Goal: Task Accomplishment & Management: Manage account settings

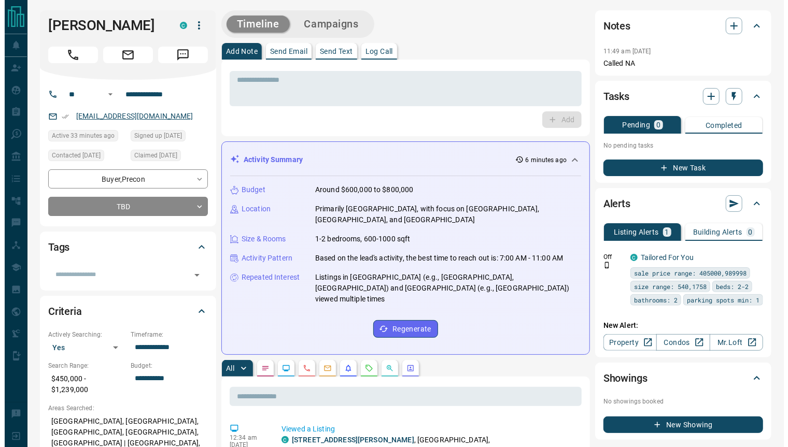
scroll to position [3335, 0]
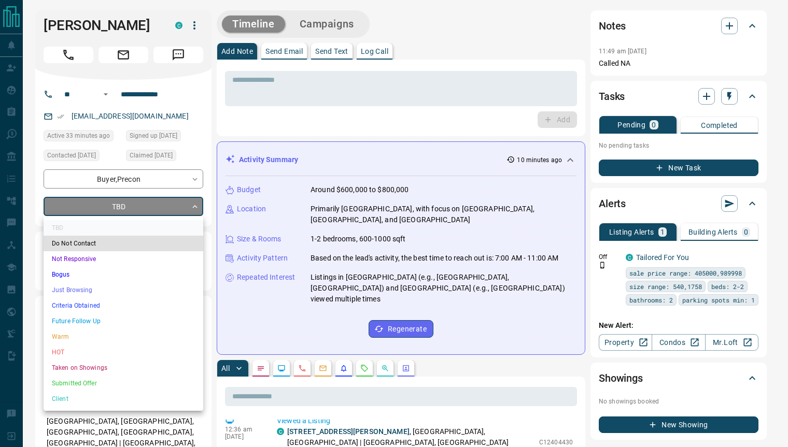
click at [104, 314] on li "Future Follow Up" at bounding box center [124, 322] width 160 height 16
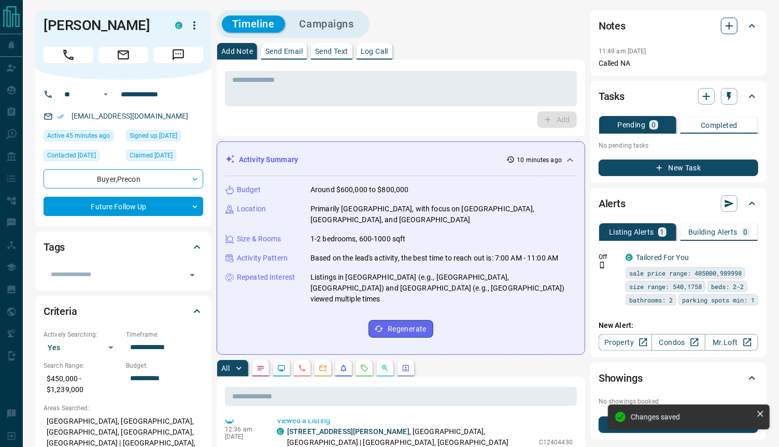
type input "*"
click at [728, 29] on icon "button" at bounding box center [729, 26] width 12 height 12
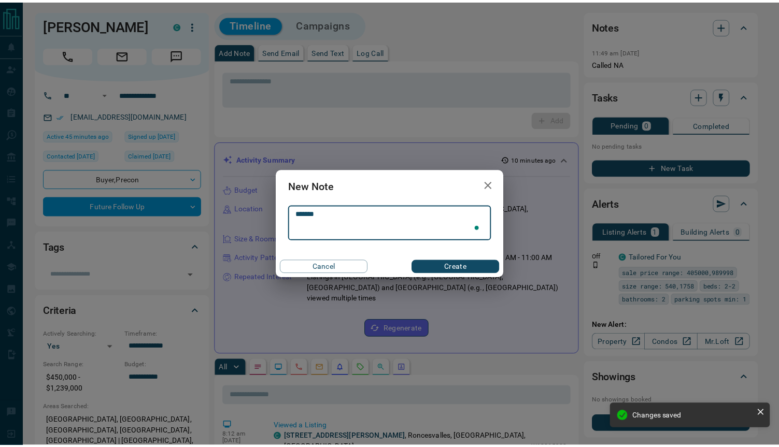
scroll to position [389, 0]
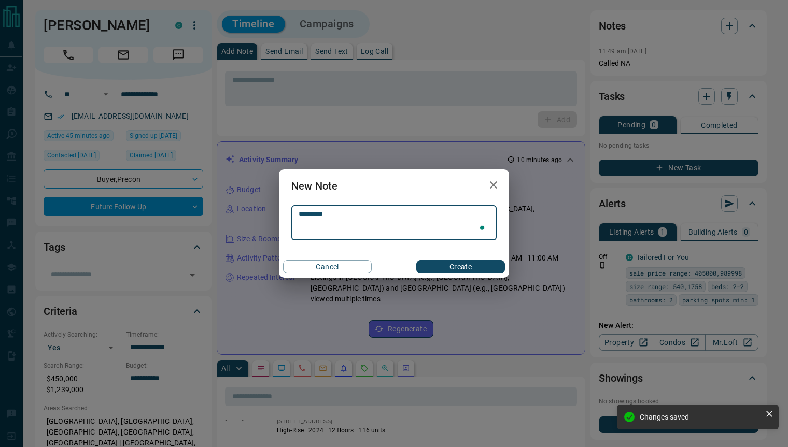
type textarea "*********"
click at [454, 262] on button "Create" at bounding box center [460, 266] width 89 height 13
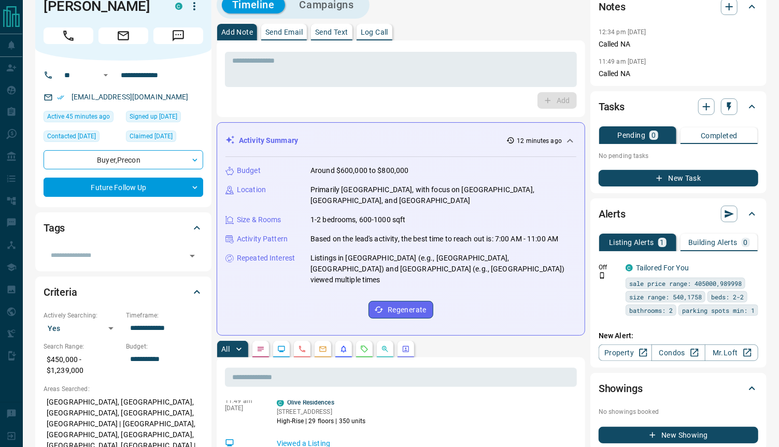
scroll to position [0, 0]
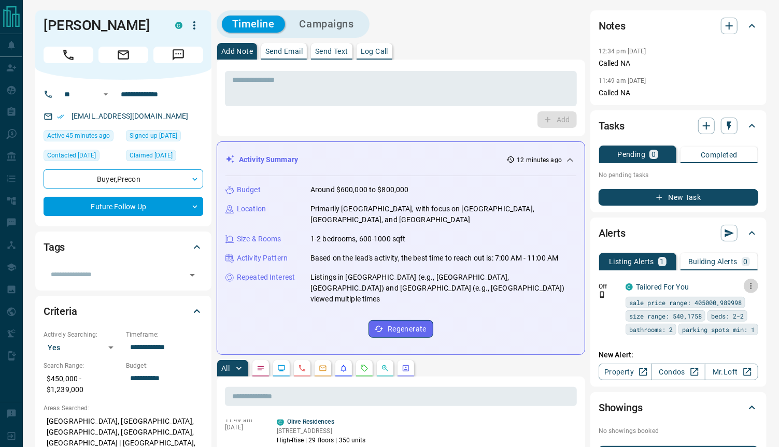
click at [750, 285] on icon "button" at bounding box center [751, 286] width 9 height 9
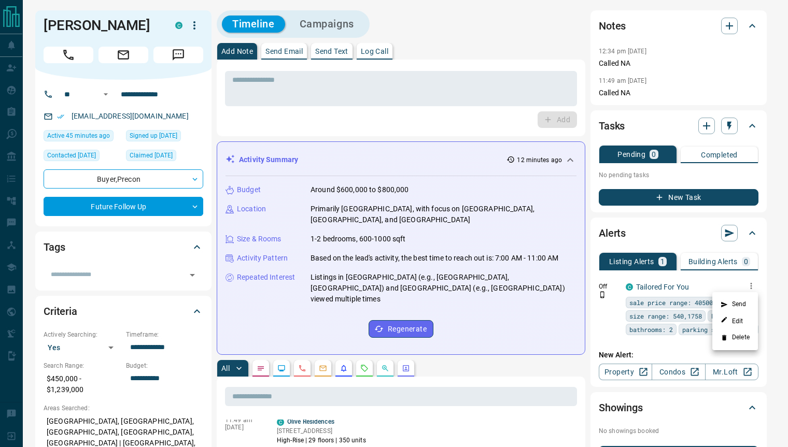
click at [733, 340] on li "Delete" at bounding box center [735, 338] width 46 height 17
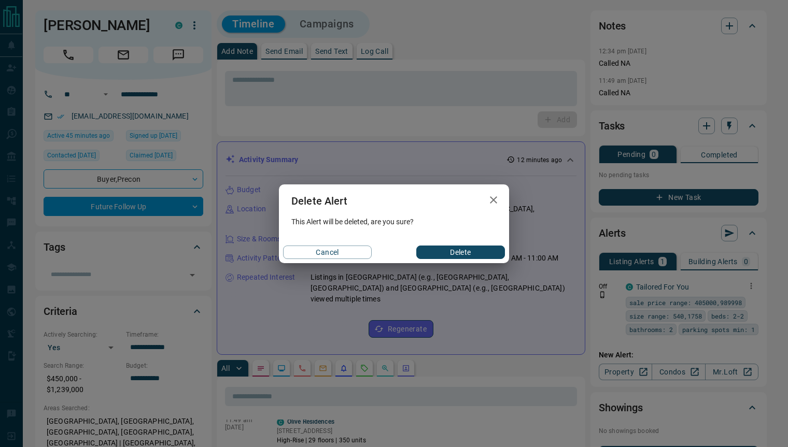
click at [458, 255] on button "Delete" at bounding box center [460, 252] width 89 height 13
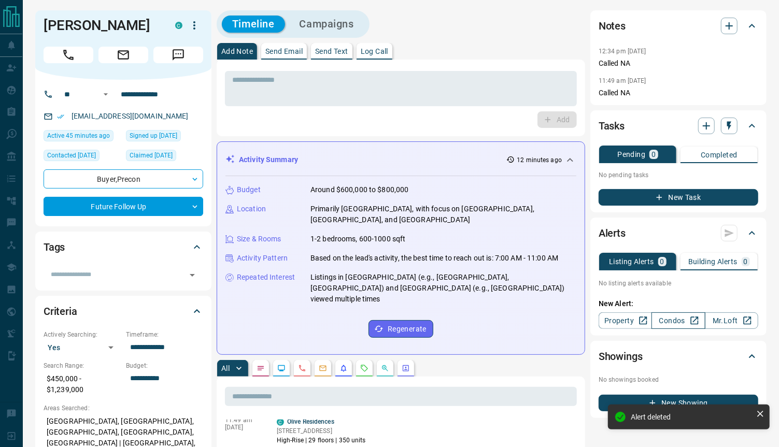
click at [670, 319] on link "Condos" at bounding box center [678, 321] width 53 height 17
click at [109, 31] on h1 "[PERSON_NAME]" at bounding box center [102, 25] width 116 height 17
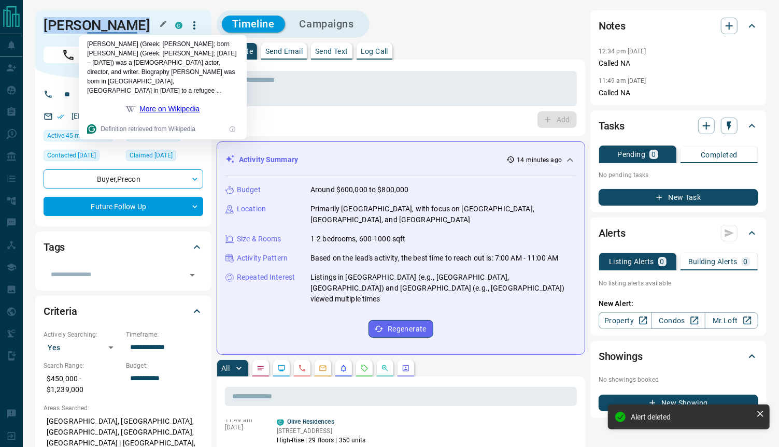
copy div "[PERSON_NAME] C"
